Goal: Task Accomplishment & Management: Use online tool/utility

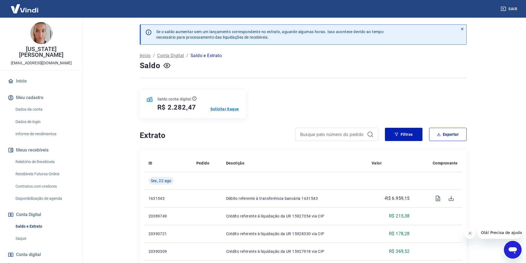
click at [231, 110] on p "Solicitar Saque" at bounding box center [224, 109] width 29 height 6
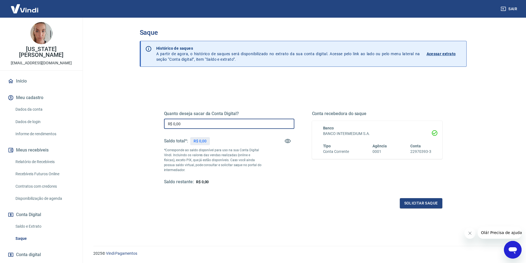
click at [223, 121] on input "R$ 0,00" at bounding box center [229, 124] width 130 height 10
type input "R$ 2.282,47"
click at [426, 203] on button "Solicitar saque" at bounding box center [420, 203] width 42 height 10
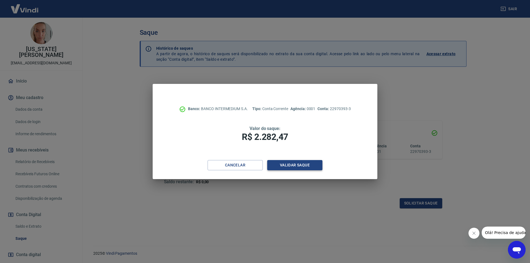
click at [299, 164] on button "Validar saque" at bounding box center [294, 165] width 55 height 10
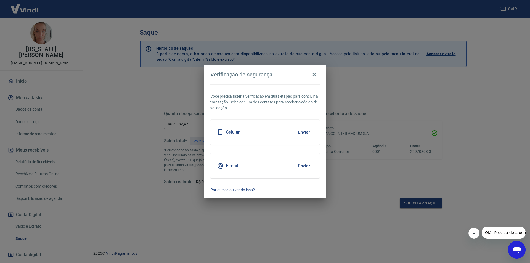
click at [301, 167] on button "Enviar" at bounding box center [304, 166] width 18 height 12
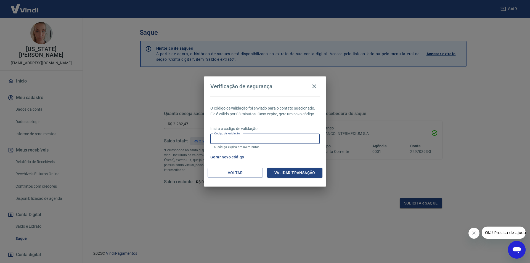
click at [244, 137] on input "Código de validação" at bounding box center [264, 139] width 109 height 10
paste input "167137"
type input "167137"
click at [298, 170] on button "Validar transação" at bounding box center [294, 173] width 55 height 10
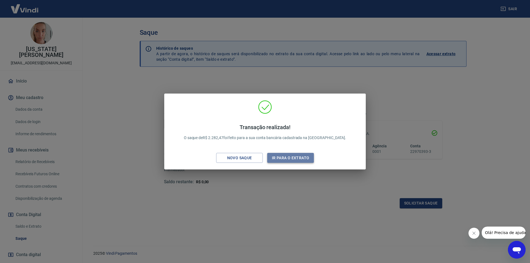
click at [289, 160] on button "Ir para o extrato" at bounding box center [290, 158] width 47 height 10
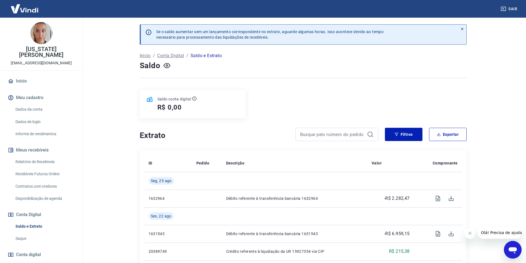
click at [508, 250] on icon "Abrir janela de mensagens" at bounding box center [512, 250] width 8 height 7
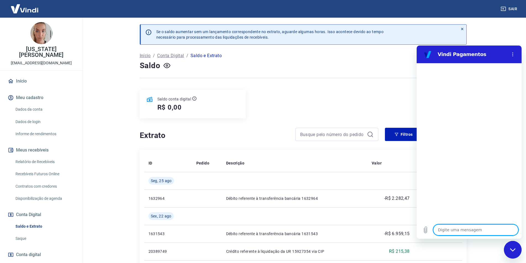
click at [461, 231] on textarea at bounding box center [475, 229] width 85 height 11
type textarea "f"
type textarea "x"
type textarea "fl"
type textarea "x"
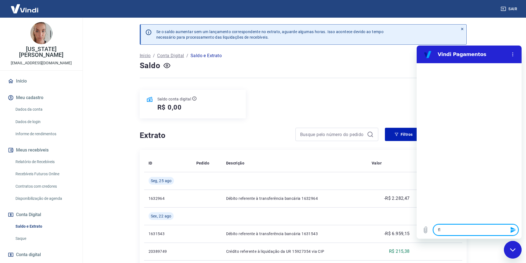
type textarea "fla"
type textarea "x"
type textarea "fl"
type textarea "x"
type textarea "f"
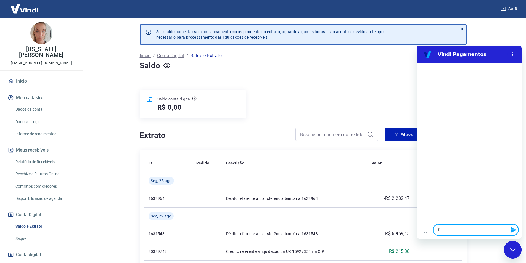
type textarea "x"
type textarea "fa"
type textarea "x"
type textarea "fal"
type textarea "x"
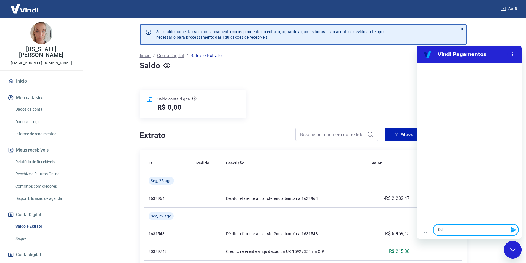
type textarea "fala"
type textarea "x"
type textarea "falar"
type textarea "x"
type textarea "falar"
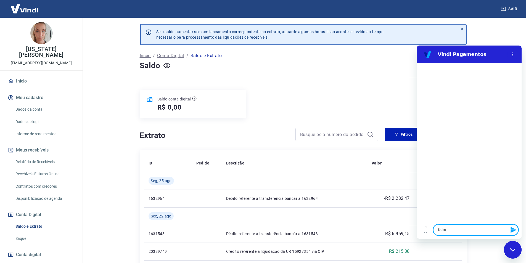
type textarea "x"
type textarea "falar c"
type textarea "x"
type textarea "falar co"
type textarea "x"
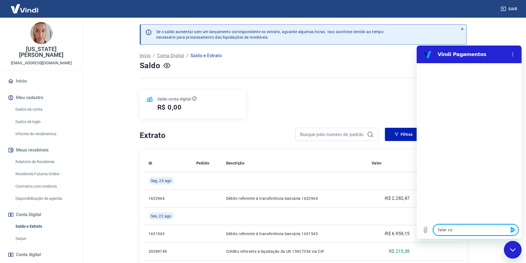
type textarea "falar com"
type textarea "x"
type textarea "falar com"
type textarea "x"
type textarea "falar com a"
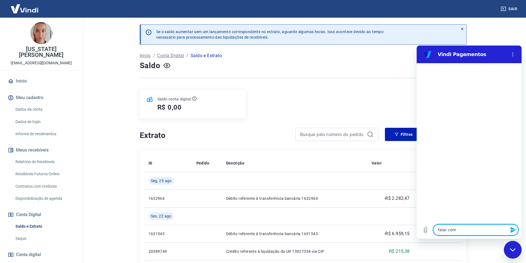
type textarea "x"
type textarea "falar com at"
type textarea "x"
type textarea "falar com ate"
type textarea "x"
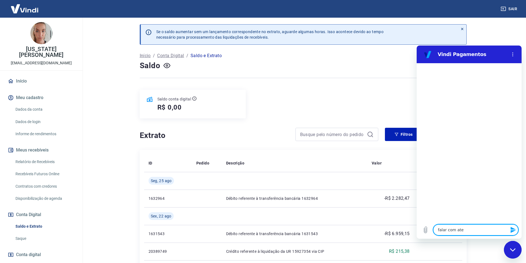
type textarea "falar com [GEOGRAPHIC_DATA]"
type textarea "x"
type textarea "falar com atend"
type textarea "x"
type textarea "falar com atende"
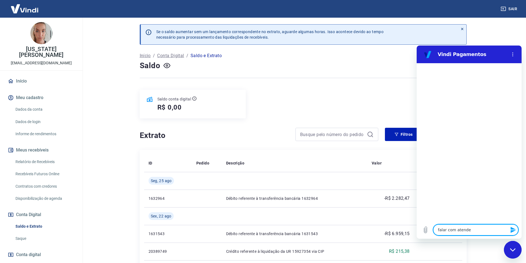
type textarea "x"
type textarea "falar com atenden"
type textarea "x"
type textarea "falar com atendentr"
type textarea "x"
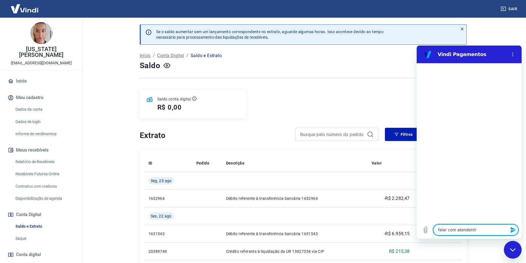
type textarea "falar com atendentre"
type textarea "x"
type textarea "falar com atendentr"
type textarea "x"
type textarea "falar com atendent"
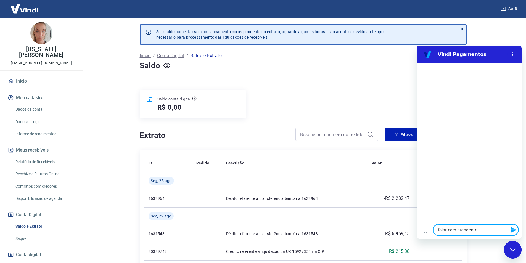
type textarea "x"
type textarea "falar com atendente"
type textarea "x"
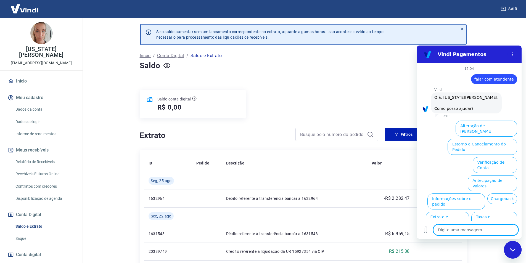
scroll to position [13, 0]
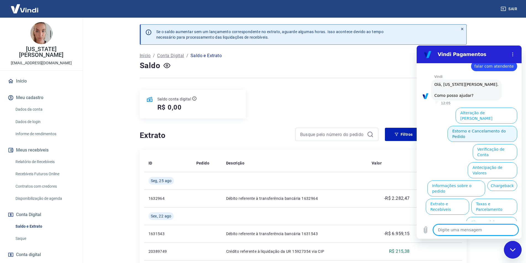
type textarea "x"
click at [481, 232] on textarea at bounding box center [475, 229] width 85 height 11
type textarea "f"
type textarea "x"
type textarea "fl"
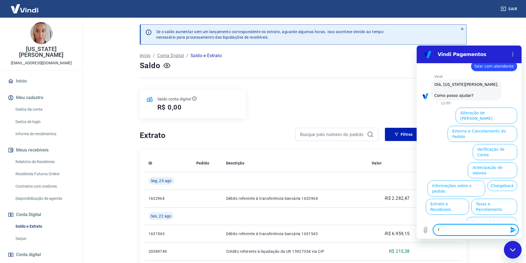
type textarea "x"
type textarea "fla"
type textarea "x"
type textarea "flar"
type textarea "x"
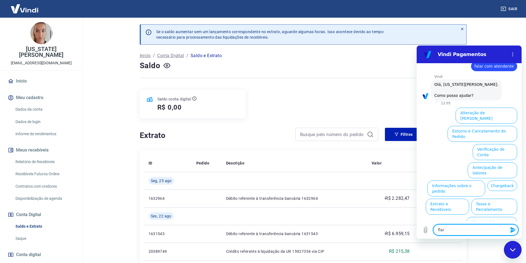
type textarea "fla"
type textarea "x"
type textarea "fl"
type textarea "x"
type textarea "f"
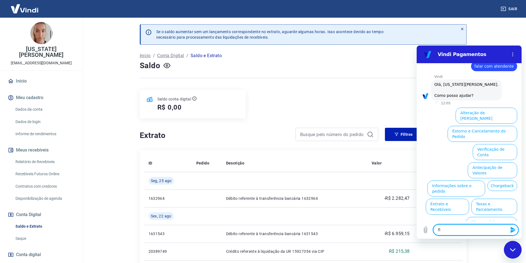
type textarea "x"
click at [501, 199] on button "Taxas e Parcelamento" at bounding box center [494, 207] width 46 height 16
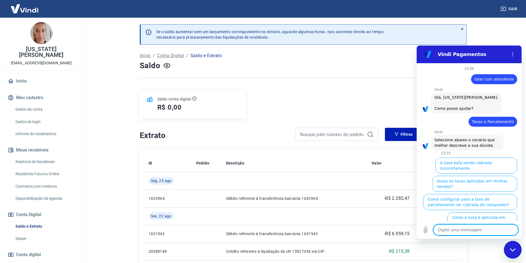
scroll to position [10, 0]
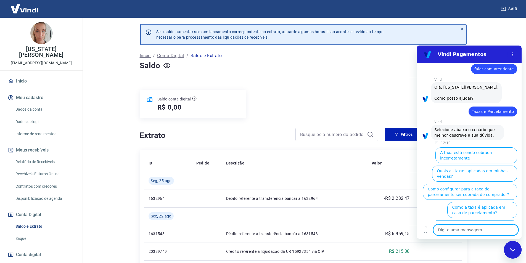
type textarea "x"
click at [469, 229] on textarea at bounding box center [475, 229] width 85 height 11
type textarea "f"
type textarea "x"
type textarea "fa"
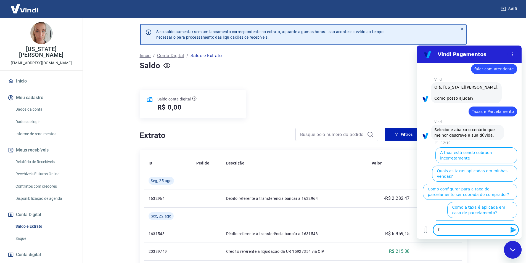
type textarea "x"
type textarea "fal"
type textarea "x"
type textarea "fala"
type textarea "x"
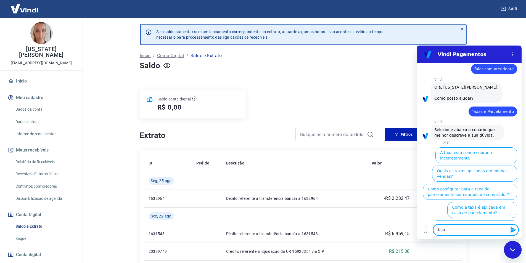
type textarea "falar"
type textarea "x"
type textarea "falar"
type textarea "x"
type textarea "falar c"
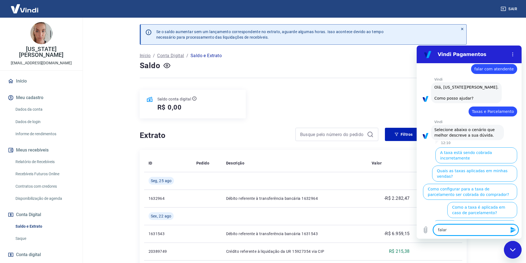
type textarea "x"
type textarea "falar co"
type textarea "x"
type textarea "falar com"
type textarea "x"
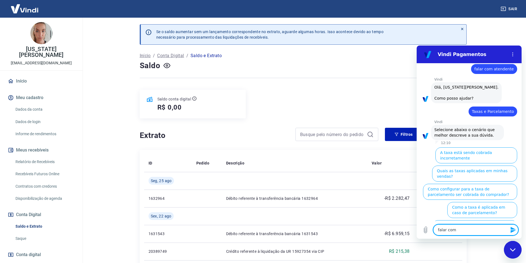
type textarea "falar com"
type textarea "x"
type textarea "falar com a"
type textarea "x"
type textarea "falar com at"
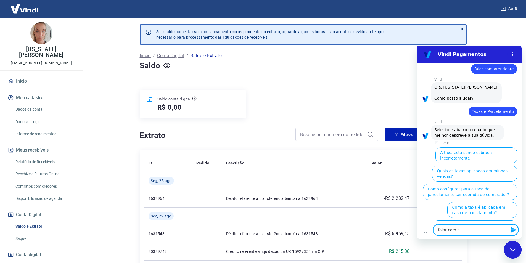
type textarea "x"
type textarea "falar com ate"
type textarea "x"
type textarea "falar com [GEOGRAPHIC_DATA]"
type textarea "x"
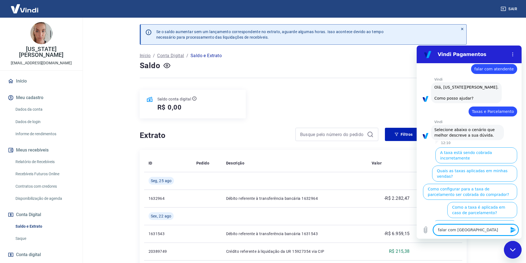
type textarea "falar com atend"
type textarea "x"
type textarea "falar com atende"
type textarea "x"
type textarea "falar com atendet"
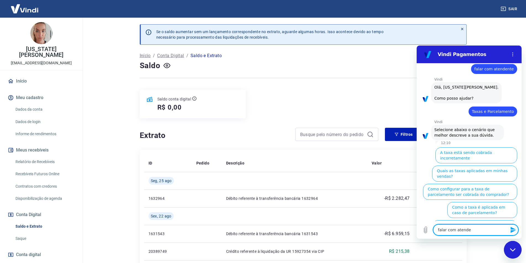
type textarea "x"
type textarea "falar com atendete"
type textarea "x"
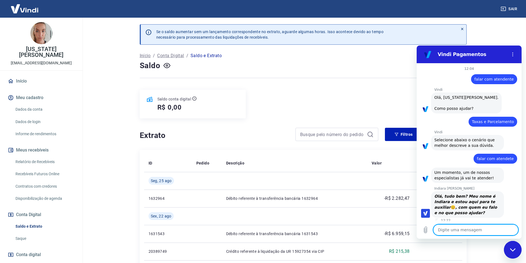
scroll to position [3, 0]
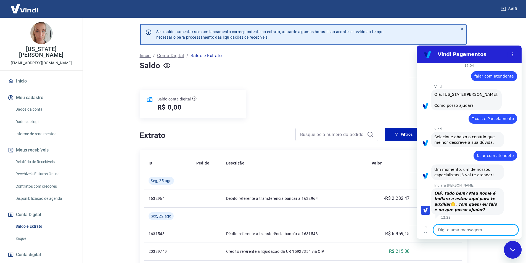
type textarea "x"
click at [461, 233] on textarea at bounding box center [475, 229] width 85 height 11
type textarea "o"
type textarea "x"
type textarea "oi"
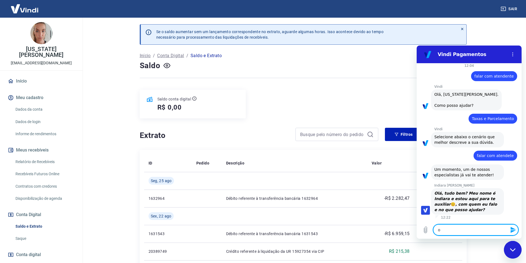
type textarea "x"
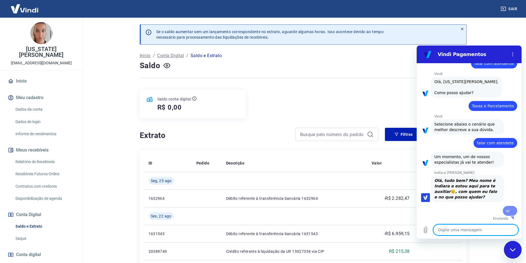
type textarea "x"
type textarea "g"
type textarea "x"
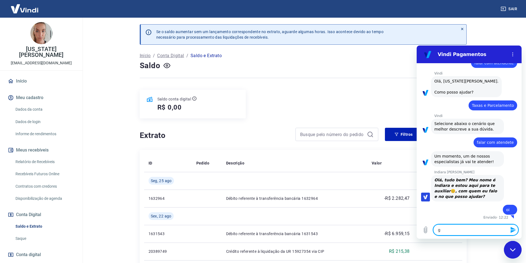
type textarea "go"
type textarea "x"
type textarea "gos"
type textarea "x"
type textarea "gost"
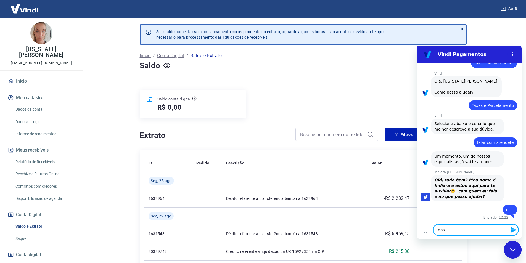
type textarea "x"
type textarea "gosta"
type textarea "x"
type textarea "gostar"
type textarea "x"
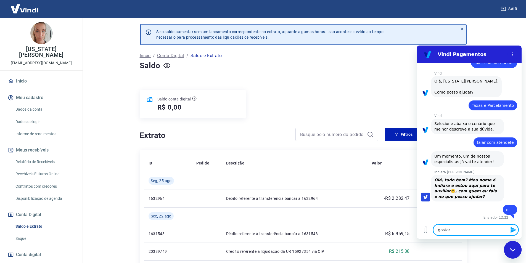
type textarea "gostari"
type textarea "x"
type textarea "gostaria"
type textarea "x"
type textarea "gostaria"
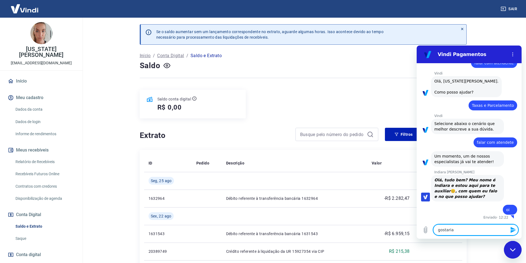
type textarea "x"
type textarea "gostaria d"
type textarea "x"
type textarea "gostaria de"
type textarea "x"
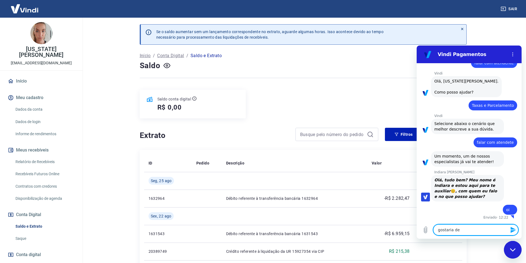
type textarea "gostaria de"
type textarea "x"
type textarea "gostaria de s"
type textarea "x"
type textarea "gostaria de sa"
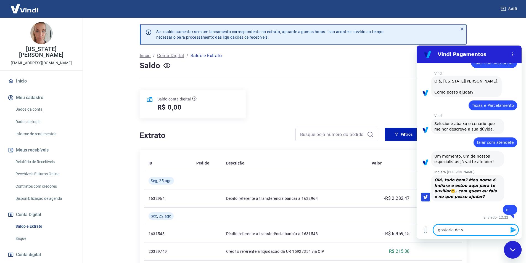
type textarea "x"
type textarea "gostaria de sab"
type textarea "x"
type textarea "gostaria de sabe"
type textarea "x"
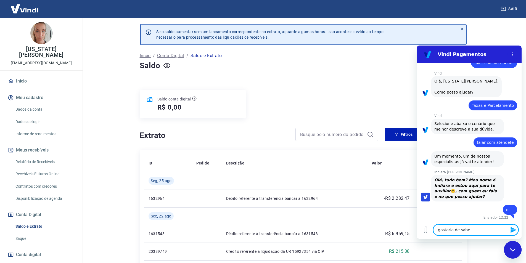
type textarea "gostaria de saber"
type textarea "x"
type textarea "gostaria de saber"
type textarea "x"
type textarea "gostaria de saber q"
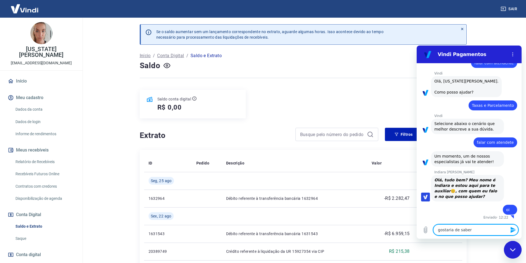
type textarea "x"
type textarea "gostaria de saber qu"
type textarea "x"
type textarea "gostaria de saber qua"
type textarea "x"
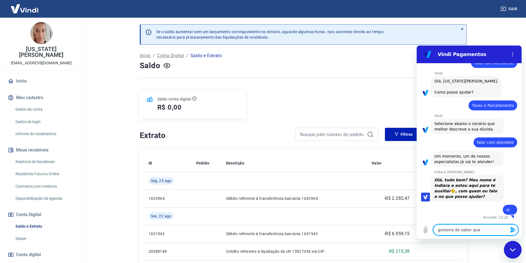
type textarea "gostaria de saber quai"
type textarea "x"
type textarea "gostaria de saber quais"
type textarea "x"
type textarea "gostaria de saber quais"
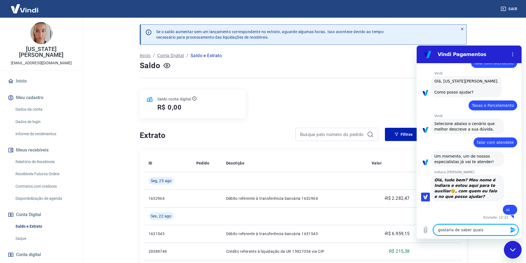
type textarea "x"
type textarea "gostaria de saber quais a"
type textarea "x"
type textarea "gostaria de saber quais as"
type textarea "x"
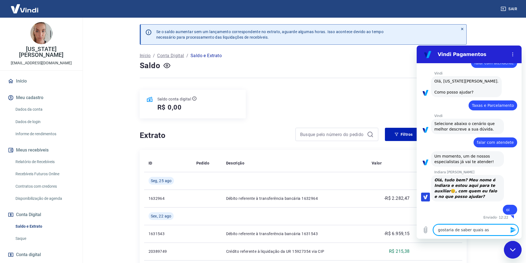
type textarea "gostaria de saber quais as"
type textarea "x"
type textarea "gostaria de saber quais as t"
type textarea "x"
type textarea "gostaria de saber quais as ta"
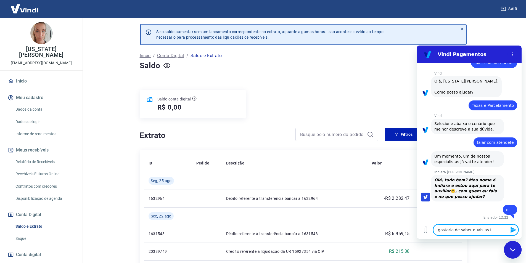
type textarea "x"
type textarea "gostaria de saber quais as tax"
type textarea "x"
type textarea "gostaria de saber quais as taxa"
type textarea "x"
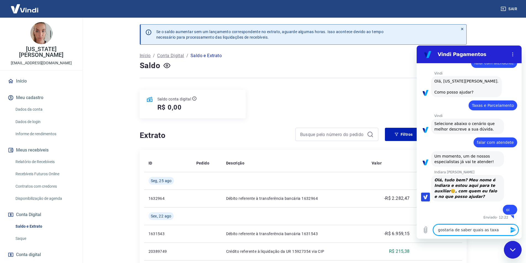
type textarea "gostaria de saber quais as taxas"
type textarea "x"
type textarea "gostaria de saber quais as taxas"
type textarea "x"
type textarea "gostaria de saber quais as taxas d"
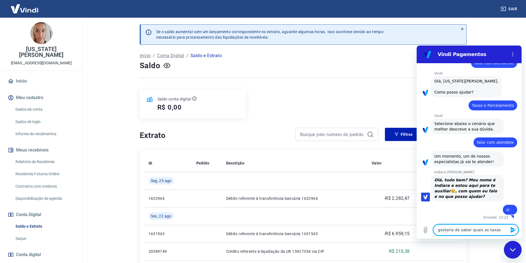
type textarea "x"
type textarea "gostaria de saber quais as taxas de"
type textarea "x"
type textarea "gostaria de saber quais as taxas de"
type textarea "x"
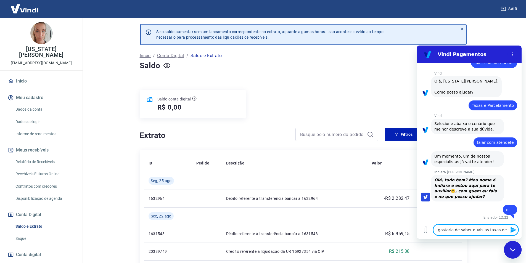
type textarea "gostaria de saber quais as taxas de c"
type textarea "x"
type textarea "gostaria de saber quais as taxas de ca"
type textarea "x"
type textarea "gostaria de saber quais as taxas de car"
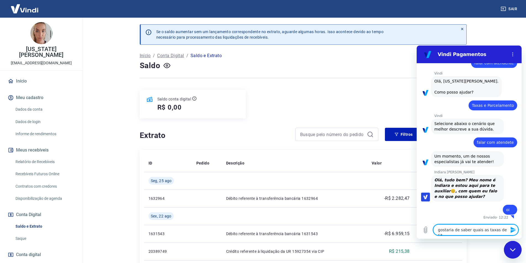
type textarea "x"
type textarea "gostaria de saber quais as taxas de cart"
type textarea "x"
type textarea "gostaria de saber quais as taxas de carta"
type textarea "x"
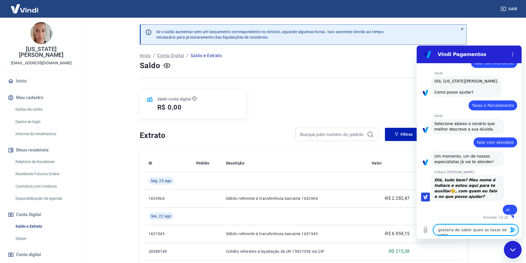
type textarea "gostaria de saber quais as taxas de cartao"
type textarea "x"
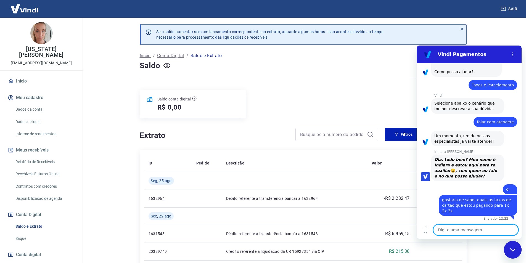
scroll to position [38, 0]
